Goal: Information Seeking & Learning: Learn about a topic

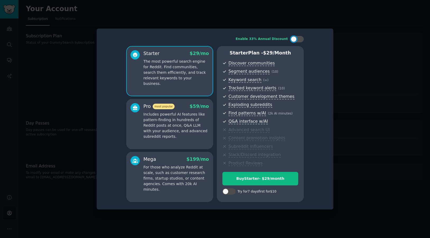
click at [310, 12] on div at bounding box center [215, 119] width 430 height 238
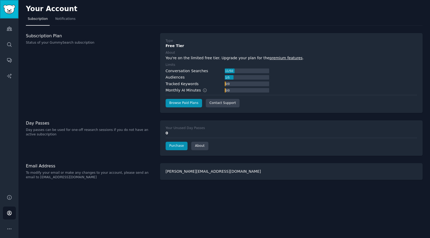
click at [9, 6] on img "Sidebar" at bounding box center [9, 9] width 12 height 9
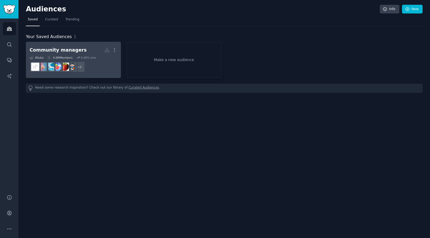
click at [72, 73] on dd "r/Health + 2" at bounding box center [74, 66] width 88 height 15
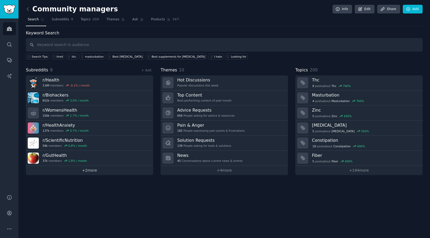
click at [91, 170] on link "+ 2 more" at bounding box center [89, 170] width 127 height 9
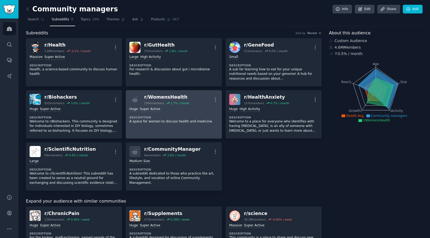
click at [170, 119] on dt "Description" at bounding box center [173, 117] width 89 height 4
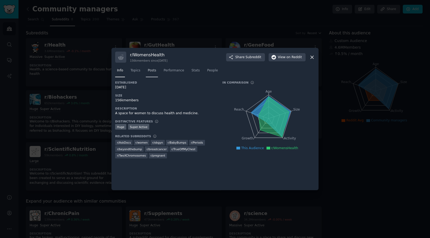
click at [148, 73] on link "Posts" at bounding box center [152, 71] width 12 height 11
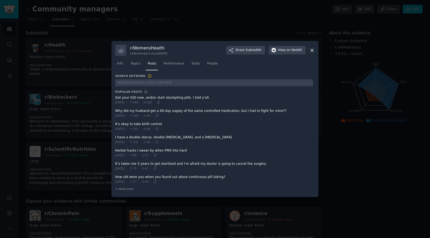
click at [143, 97] on span at bounding box center [214, 100] width 198 height 13
click at [160, 103] on icon at bounding box center [159, 102] width 4 height 4
click at [254, 7] on div at bounding box center [215, 119] width 430 height 238
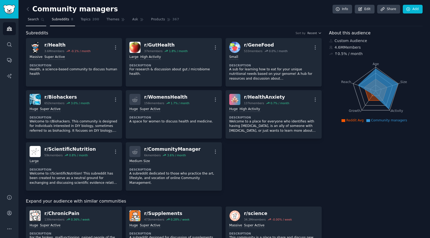
click at [30, 21] on span "Search" at bounding box center [33, 19] width 11 height 5
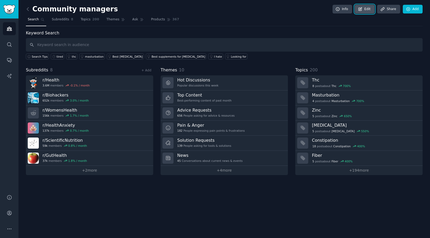
click at [358, 8] on link "Edit" at bounding box center [365, 9] width 20 height 9
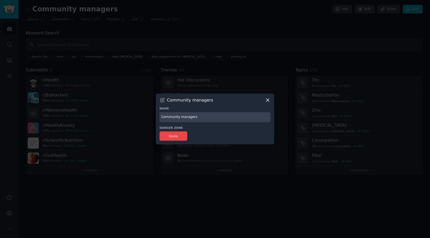
click at [267, 102] on icon at bounding box center [268, 100] width 6 height 6
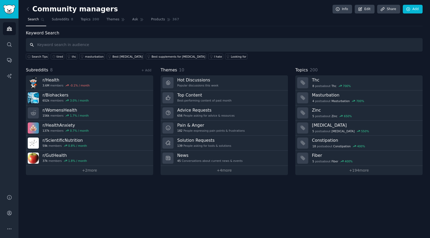
click at [41, 43] on input "text" at bounding box center [224, 44] width 397 height 13
type input "[DEMOGRAPHIC_DATA]"
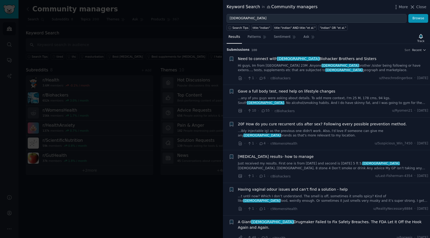
click at [296, 124] on span "20F How do you cure recurrent utis after sex? Following every possible preventi…" at bounding box center [322, 124] width 169 height 6
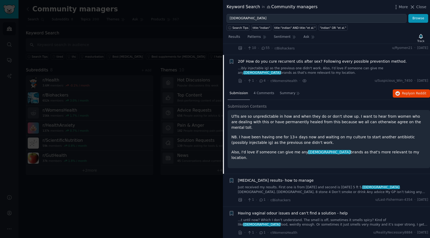
scroll to position [61, 0]
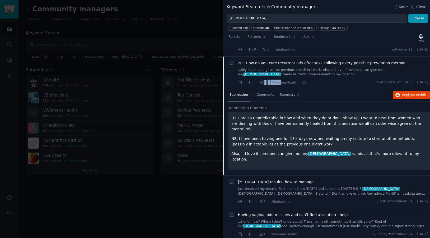
drag, startPoint x: 278, startPoint y: 82, endPoint x: 259, endPoint y: 80, distance: 19.7
click at [259, 80] on div "· 1 · 4 · r/WomensHealth ·" at bounding box center [272, 83] width 69 height 6
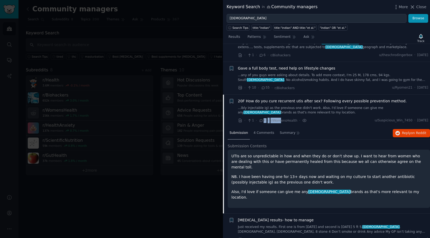
scroll to position [34, 0]
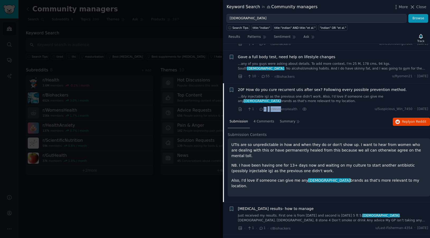
click at [280, 90] on span "20F How do you cure recurrent utis after sex? Following every possible preventi…" at bounding box center [322, 90] width 169 height 6
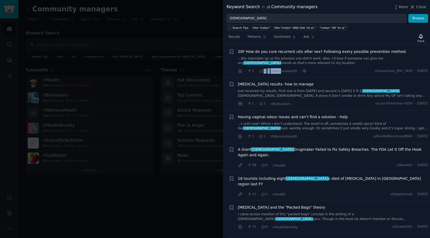
scroll to position [73, 0]
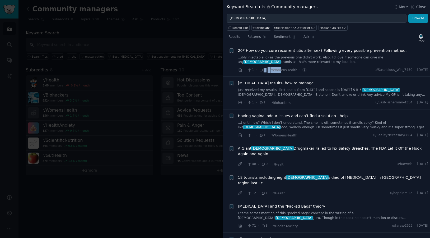
click at [394, 57] on link "...ibly injectable ig) as the previous one didn't work. Also, I'd love if someo…" at bounding box center [333, 59] width 190 height 9
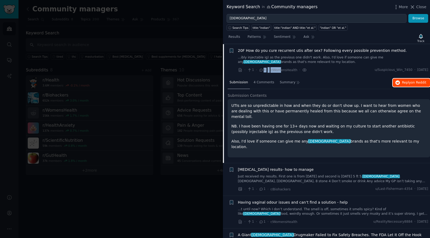
click at [397, 82] on icon "button" at bounding box center [398, 82] width 5 height 5
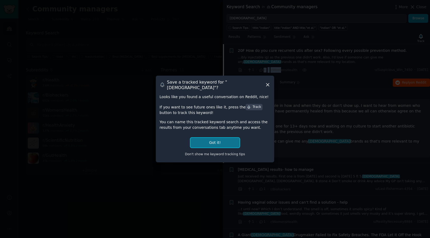
click at [223, 141] on button "Got it!" at bounding box center [214, 143] width 49 height 10
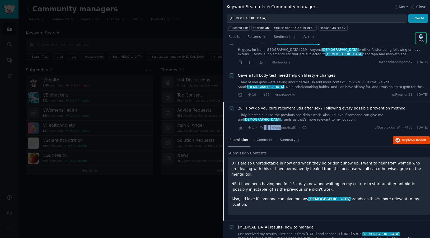
scroll to position [15, 0]
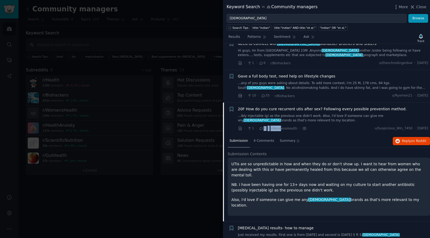
click at [285, 86] on span "[DEMOGRAPHIC_DATA]" at bounding box center [266, 88] width 38 height 4
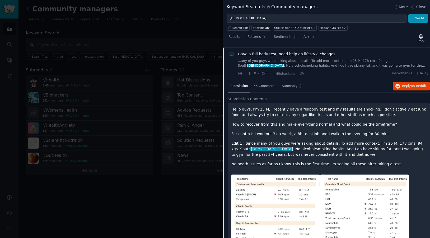
scroll to position [41, 0]
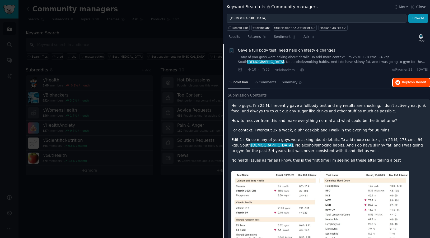
click at [406, 82] on span "Reply on Reddit" at bounding box center [414, 82] width 24 height 5
click at [160, 119] on div at bounding box center [215, 119] width 430 height 238
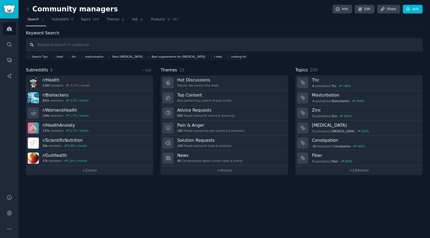
click at [140, 41] on input "text" at bounding box center [224, 44] width 397 height 13
click at [63, 16] on link "Subreddits 8" at bounding box center [62, 20] width 25 height 11
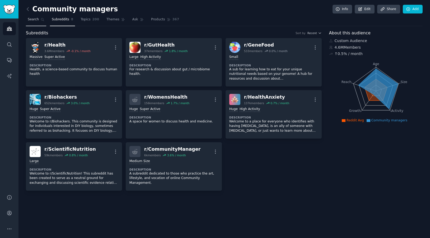
click at [32, 23] on link "Search" at bounding box center [36, 20] width 20 height 11
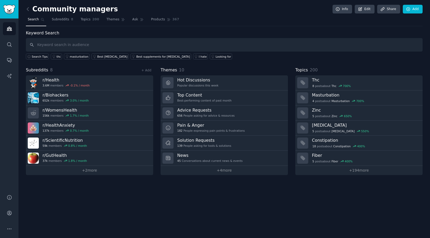
click at [165, 44] on input "text" at bounding box center [224, 44] width 397 height 13
type input "[DEMOGRAPHIC_DATA] women"
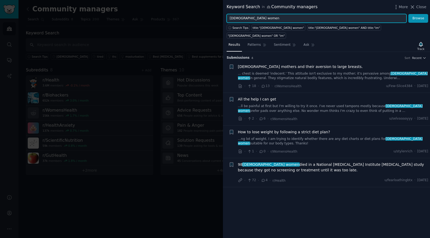
click at [246, 19] on input "[DEMOGRAPHIC_DATA] women" at bounding box center [317, 18] width 180 height 9
type input "i"
click at [408, 14] on button "Browse" at bounding box center [418, 18] width 20 height 9
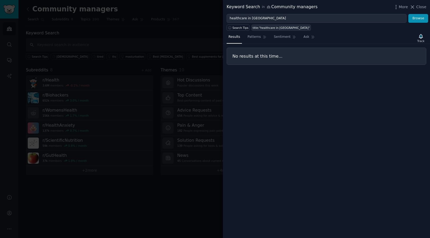
click at [256, 28] on div "title:"healthcare in [GEOGRAPHIC_DATA]"" at bounding box center [281, 28] width 57 height 4
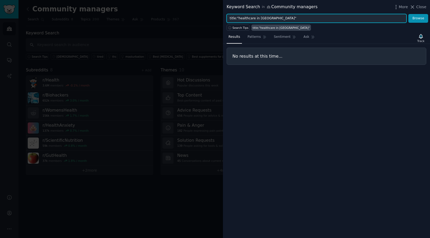
click at [248, 18] on input "title:"healthcare in [GEOGRAPHIC_DATA]"" at bounding box center [317, 18] width 180 height 9
type input "DNA, [GEOGRAPHIC_DATA]"
click at [408, 14] on button "Browse" at bounding box center [418, 18] width 20 height 9
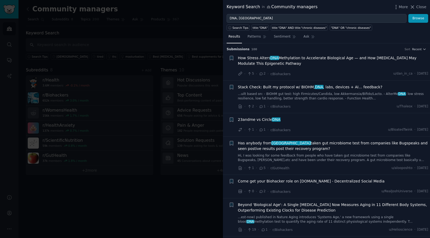
click at [389, 156] on link "Hi, I was looking for some feedback from people who have taken gut microbiome t…" at bounding box center [333, 157] width 190 height 9
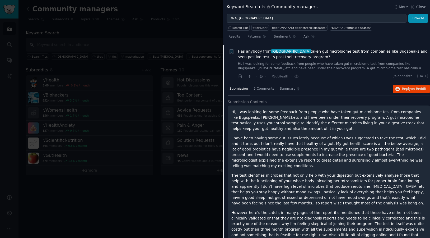
scroll to position [93, 0]
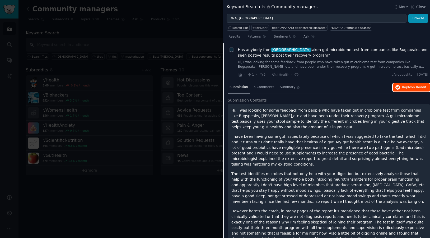
click at [405, 88] on span "Reply on Reddit" at bounding box center [414, 87] width 24 height 5
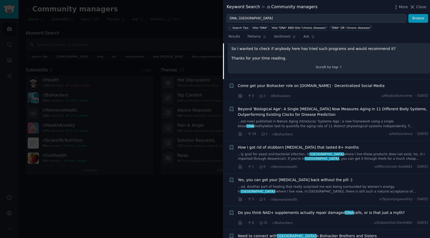
scroll to position [336, 0]
click at [401, 161] on li "+ How I got rid of stubborn [MEDICAL_DATA] that lasted 8+ months ...ly grail fo…" at bounding box center [326, 157] width 207 height 32
click at [417, 164] on span "[DATE]" at bounding box center [422, 166] width 11 height 5
click at [406, 152] on link "...ly grail for yeast and bacterial infection. In [GEOGRAPHIC_DATA] where I liv…" at bounding box center [333, 156] width 190 height 9
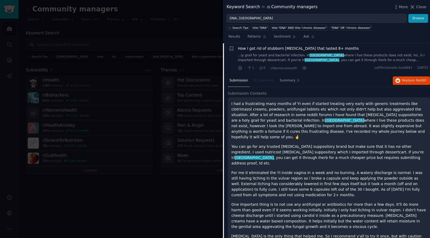
scroll to position [193, 0]
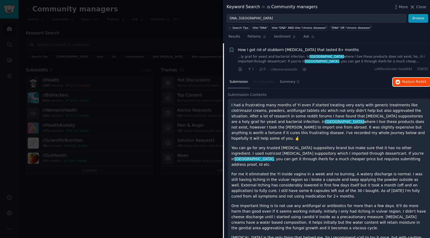
click at [402, 82] on span "Reply on Reddit" at bounding box center [414, 82] width 24 height 5
click at [325, 91] on div "Submission 0 Comments Summary Reply on Reddit Submission Contents I had a frust…" at bounding box center [329, 186] width 202 height 220
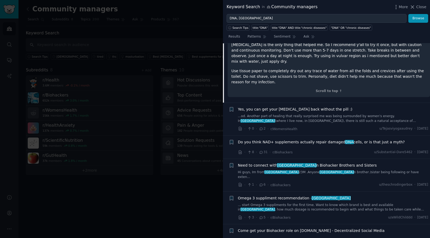
scroll to position [387, 0]
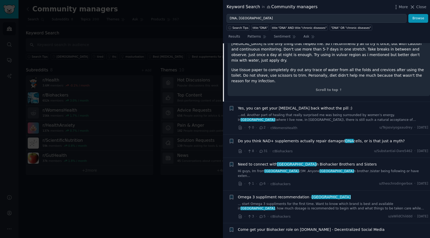
click at [417, 125] on span "[DATE]" at bounding box center [422, 127] width 11 height 5
click at [275, 118] on span "[GEOGRAPHIC_DATA]" at bounding box center [257, 120] width 35 height 4
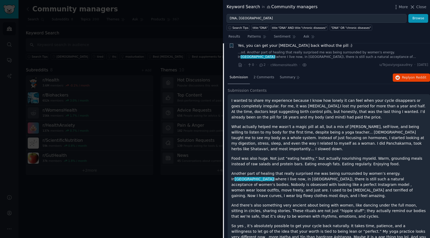
scroll to position [226, 0]
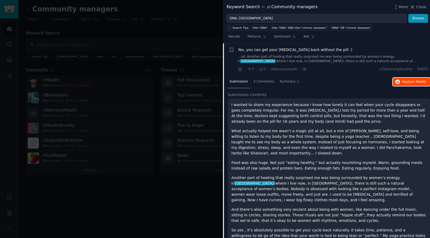
click at [399, 84] on button "Reply on Reddit" at bounding box center [411, 82] width 37 height 8
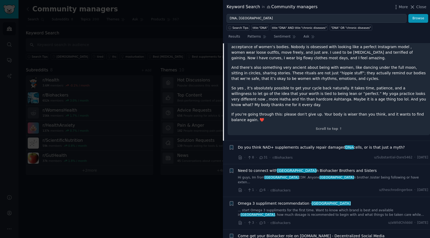
scroll to position [369, 0]
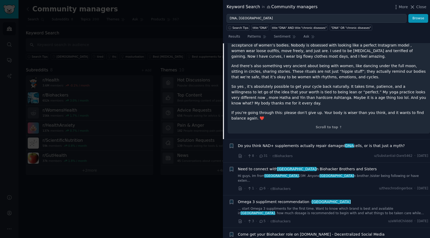
click at [275, 143] on span "Do you think NAD+ supplements actually repair damaged DNA cells, or is that jus…" at bounding box center [321, 146] width 167 height 6
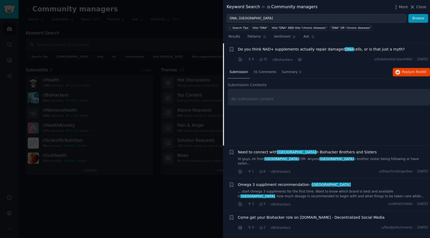
scroll to position [258, 0]
click at [402, 71] on span "Reply on Reddit" at bounding box center [414, 72] width 24 height 5
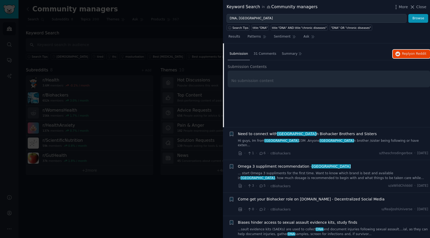
scroll to position [280, 0]
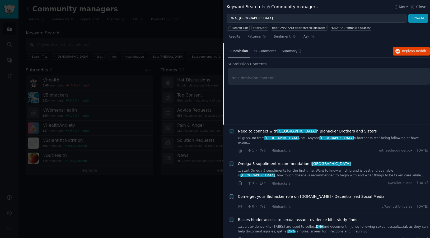
click at [344, 168] on link "... start Omega 3 suppliments for the first time. Want to know which brand is b…" at bounding box center [333, 172] width 190 height 9
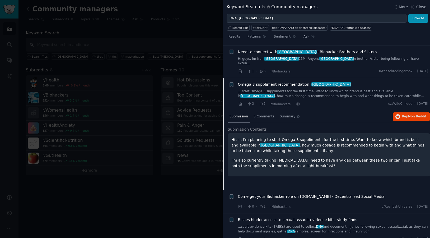
scroll to position [310, 0]
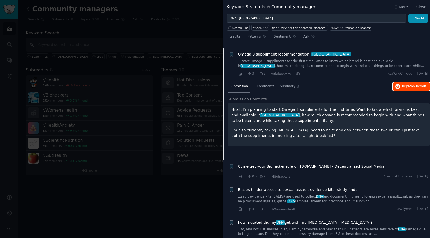
click at [403, 84] on span "Reply on Reddit" at bounding box center [414, 86] width 24 height 5
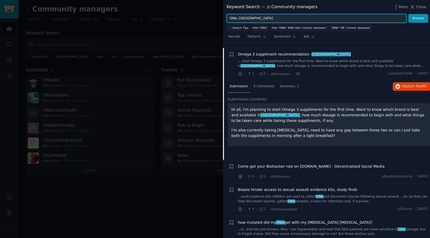
click at [249, 18] on input "DNA, [GEOGRAPHIC_DATA]" at bounding box center [317, 18] width 180 height 9
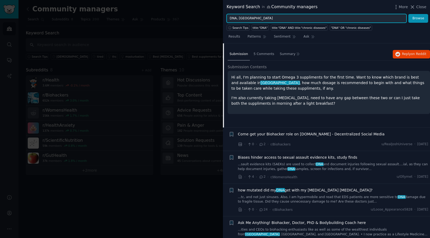
scroll to position [347, 0]
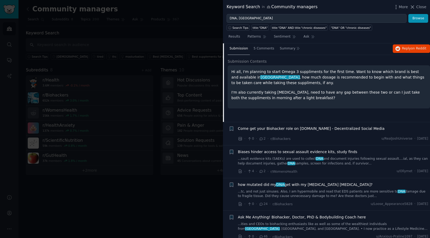
click at [156, 182] on div at bounding box center [215, 119] width 430 height 238
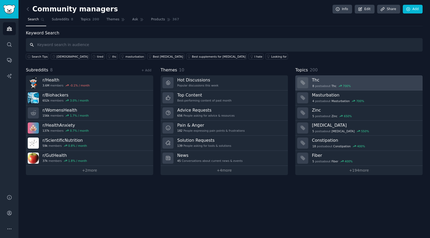
type input "g"
type input "fitness"
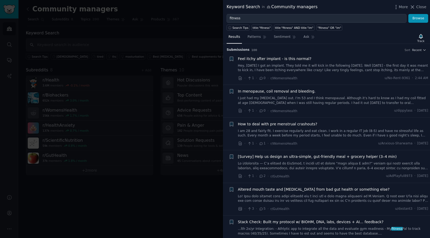
click at [405, 138] on div "How to deal with pre menstrual crashouts? I am 28 and fairly fit. I exercise re…" at bounding box center [333, 133] width 190 height 25
click at [402, 131] on link "I am 28 and fairly fit. I exercise regularly and eat clean. I work in a regular…" at bounding box center [333, 133] width 190 height 9
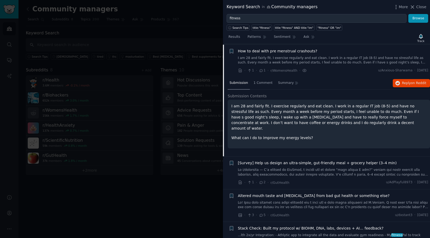
scroll to position [73, 0]
click at [401, 87] on div "Submission 1 Comment Summary Reply on Reddit" at bounding box center [329, 82] width 202 height 13
click at [401, 79] on button "Reply on Reddit" at bounding box center [411, 82] width 37 height 8
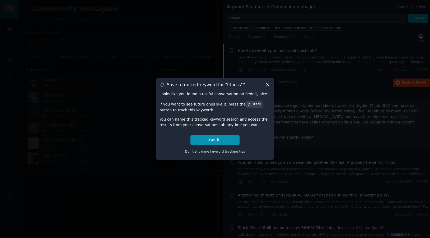
drag, startPoint x: 268, startPoint y: 85, endPoint x: 240, endPoint y: 118, distance: 43.1
click at [241, 115] on div "Save a tracked keyword for " fitness "? Looks like you found a useful conversat…" at bounding box center [215, 118] width 118 height 81
click at [216, 142] on button "Got it!" at bounding box center [214, 140] width 49 height 10
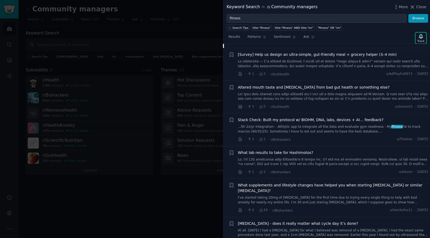
scroll to position [183, 0]
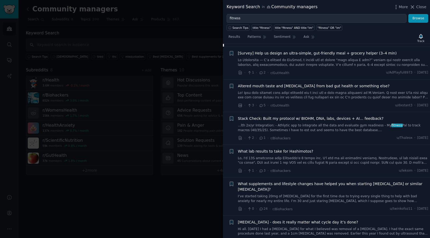
click at [356, 128] on link "...lth 2x/yr Integration: - Athlytic app to integrate all the data and evaluate…" at bounding box center [333, 127] width 190 height 9
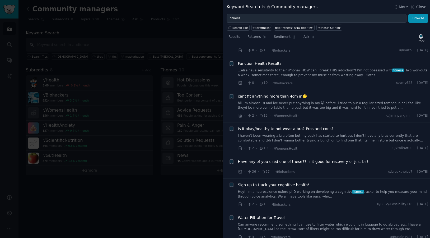
scroll to position [986, 0]
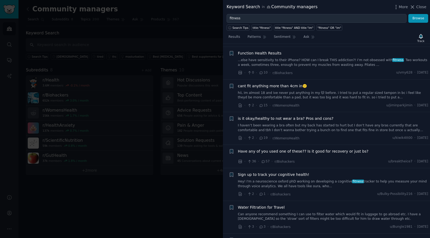
click at [337, 123] on link "I haven’t been wearing a bra often but my back has started to hurt but I don’t …" at bounding box center [333, 127] width 190 height 9
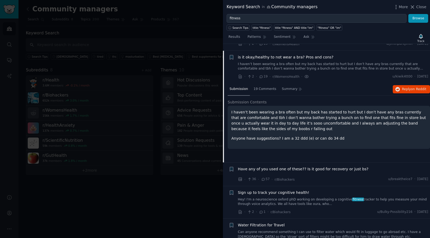
scroll to position [652, 0]
click at [402, 86] on span "Reply on Reddit" at bounding box center [414, 88] width 24 height 5
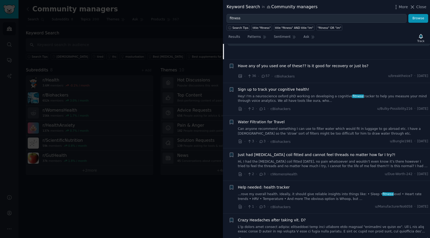
scroll to position [746, 0]
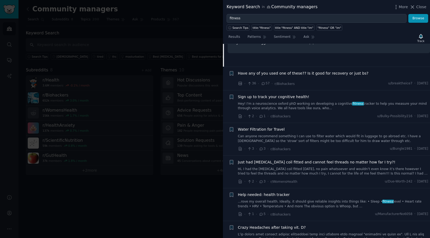
click at [348, 81] on div "· 36 · 57 · r/Biohackers u/breaktheice7 · [DATE]" at bounding box center [333, 84] width 190 height 6
click at [349, 71] on span "Have any of you used one of these?? Is it good for recovery or just bs?" at bounding box center [303, 74] width 131 height 6
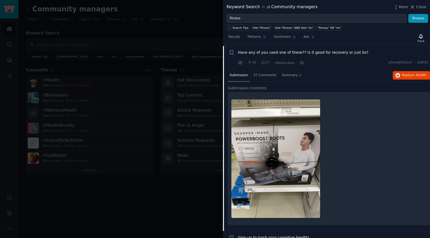
scroll to position [684, 0]
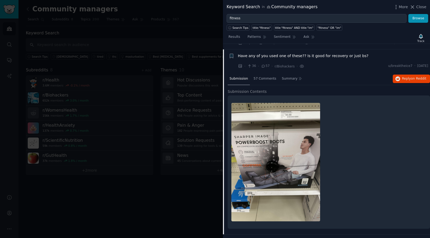
click at [277, 118] on div at bounding box center [275, 162] width 89 height 118
click at [413, 77] on span "on Reddit" at bounding box center [418, 79] width 15 height 4
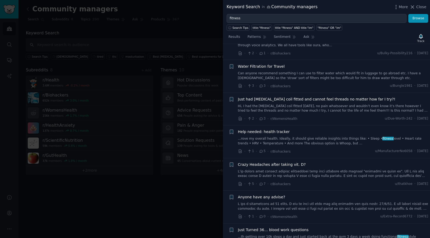
scroll to position [892, 0]
click at [353, 136] on link "...rove my overall health. Ideally, it should give reliable insights into thing…" at bounding box center [333, 140] width 190 height 9
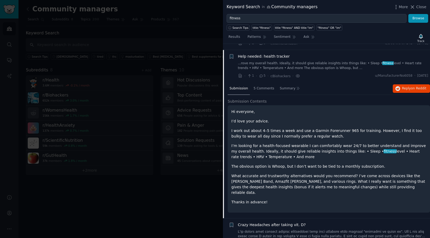
scroll to position [806, 0]
click at [413, 86] on button "Reply on Reddit" at bounding box center [411, 88] width 37 height 8
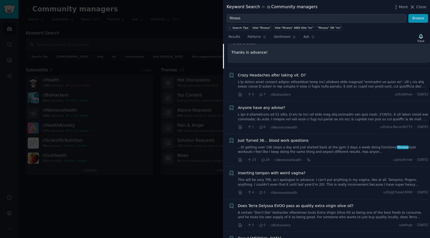
scroll to position [955, 0]
click at [294, 145] on link "...th getting over 10k steps a day and just started back at the gym 3 days a we…" at bounding box center [333, 149] width 190 height 9
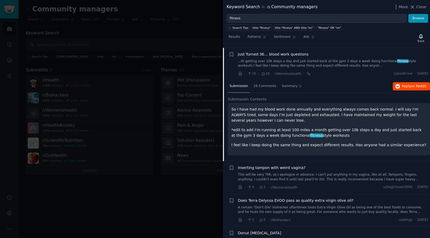
scroll to position [903, 0]
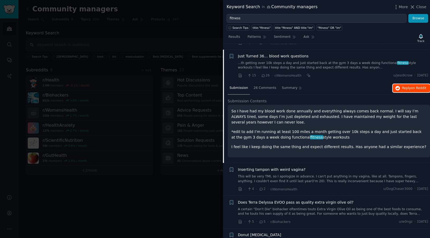
click at [408, 86] on span "Reply on Reddit" at bounding box center [414, 88] width 24 height 5
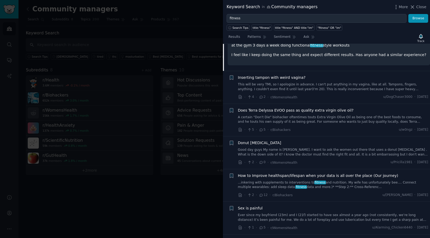
scroll to position [1034, 0]
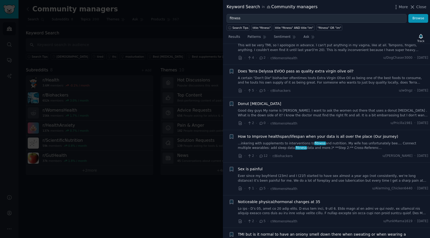
click at [298, 141] on link "...inkering with supplements to interventions to fitness and nutrition. My wife…" at bounding box center [333, 145] width 190 height 9
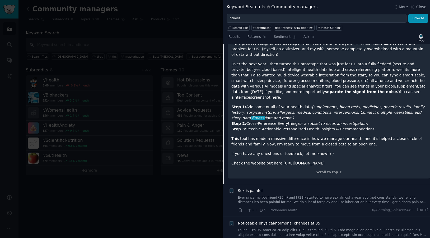
scroll to position [1270, 0]
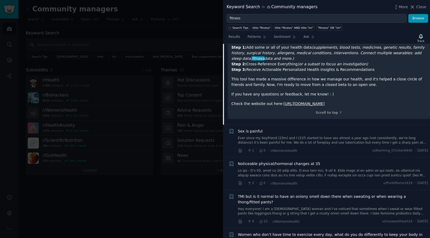
click at [253, 136] on link "Ever since my boyfriend (23m) and I (21f) started to have sex almost a year ago…" at bounding box center [333, 140] width 190 height 9
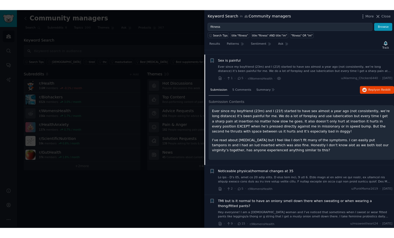
scroll to position [1067, 0]
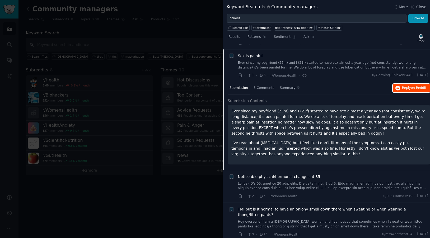
click at [406, 84] on button "Reply on Reddit" at bounding box center [411, 88] width 37 height 8
